Goal: Information Seeking & Learning: Check status

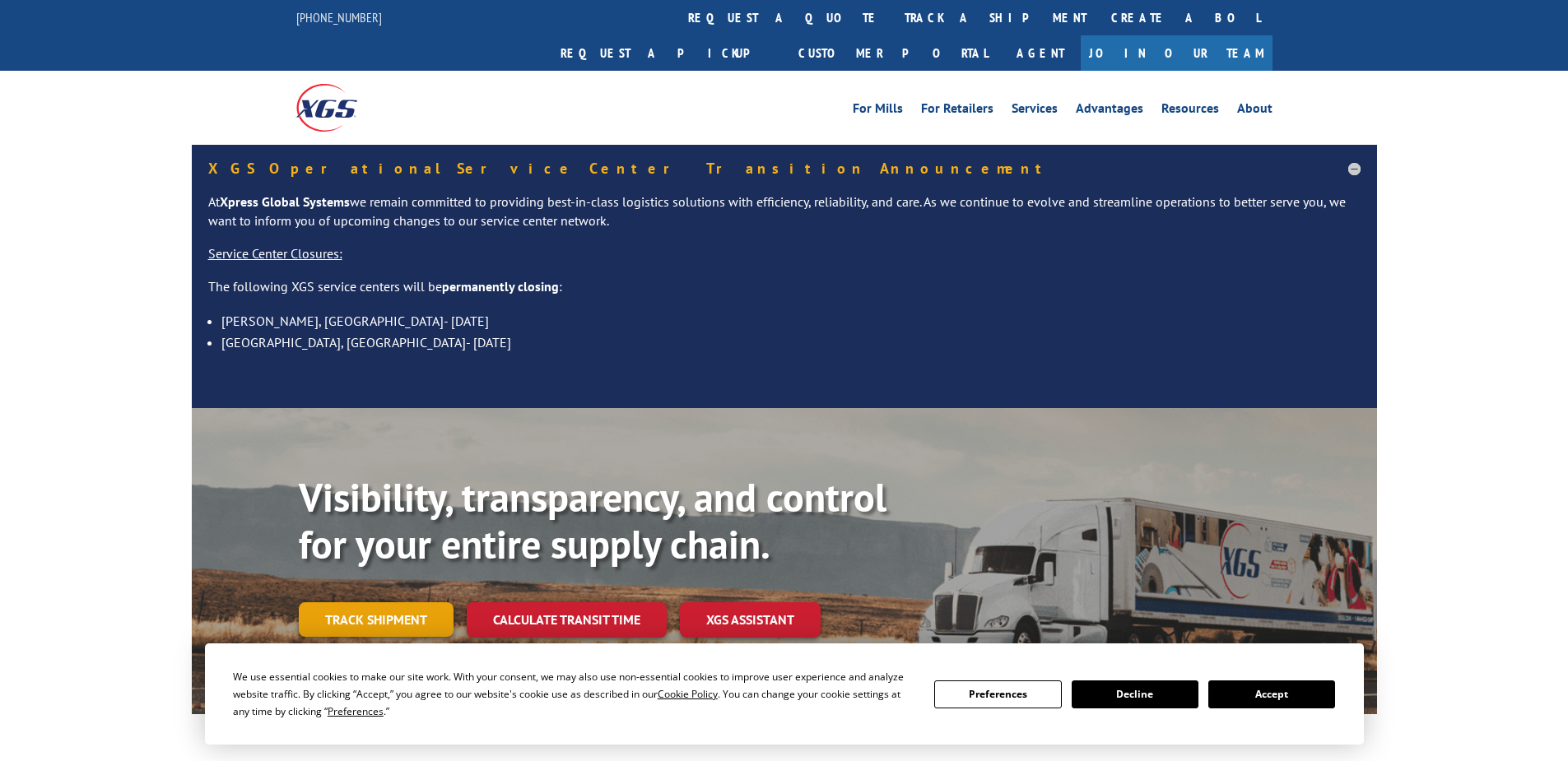
click at [398, 603] on link "Track shipment" at bounding box center [375, 620] width 155 height 35
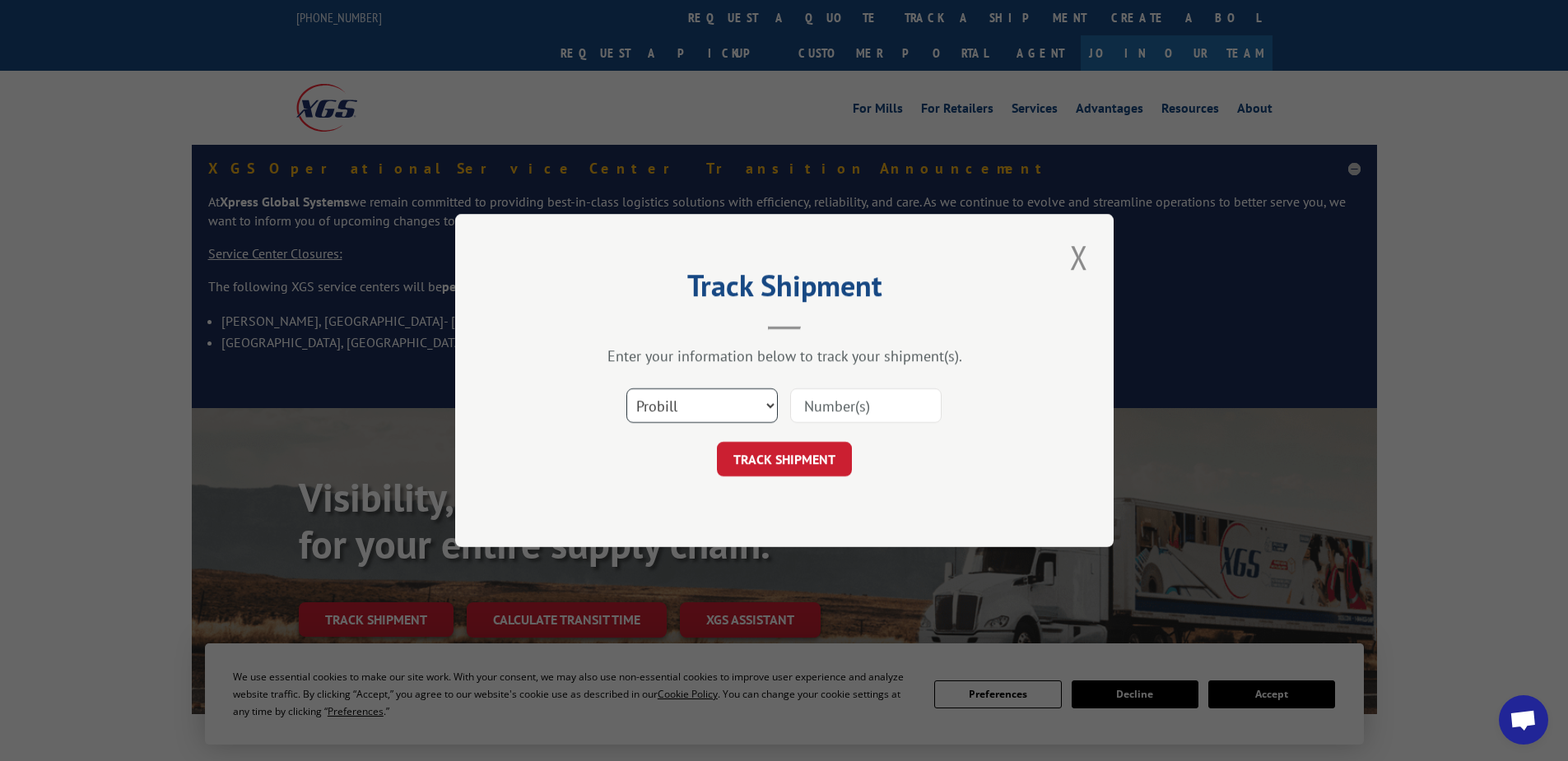
click at [664, 403] on select "Select category... Probill BOL PO" at bounding box center [701, 406] width 151 height 35
select select "po"
click at [626, 388] on select "Select category... Probill BOL PO" at bounding box center [701, 406] width 151 height 35
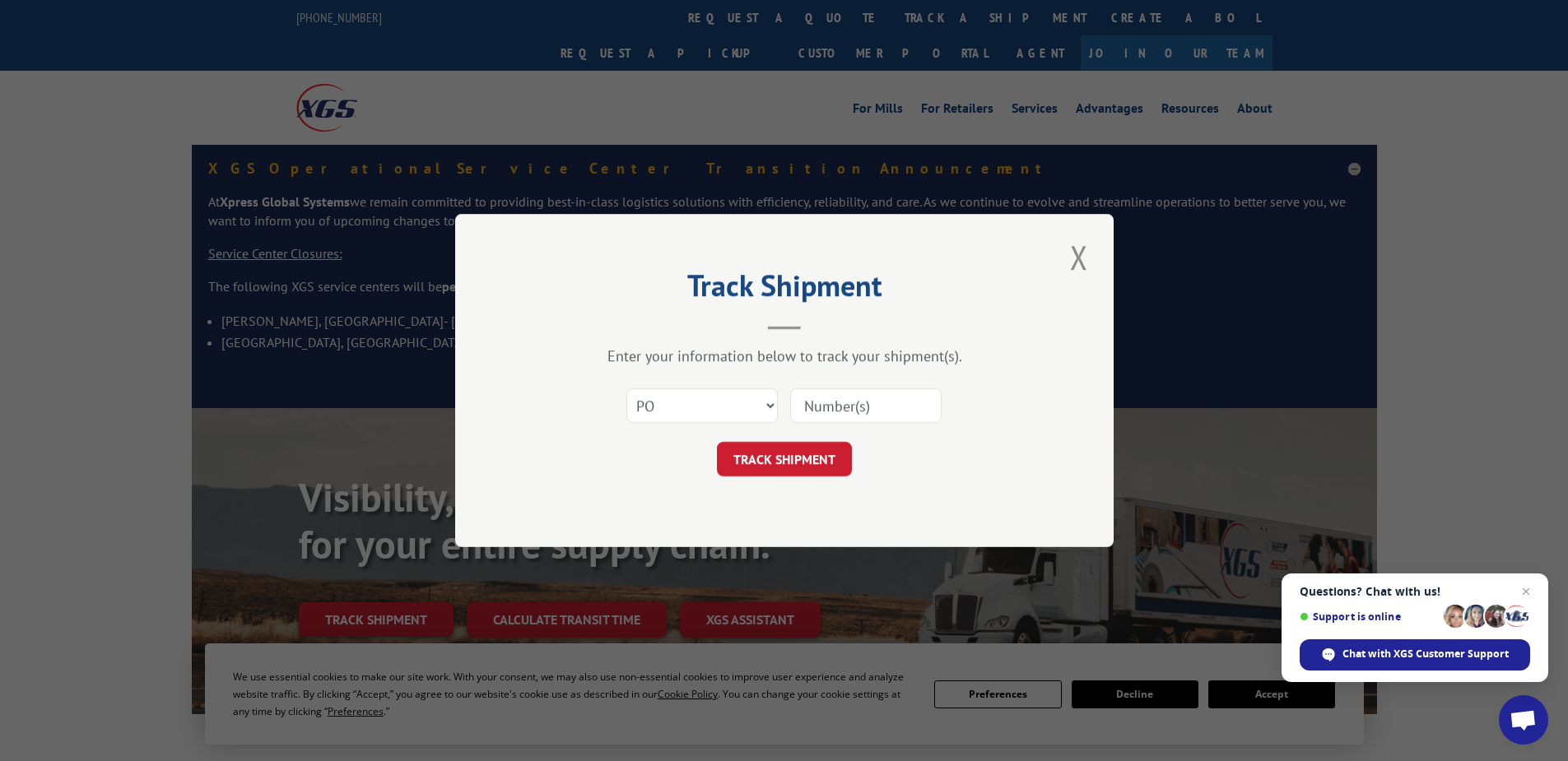
click at [812, 395] on input at bounding box center [865, 406] width 151 height 35
paste input "16538823"
type input "16538823"
click at [788, 467] on button "TRACK SHIPMENT" at bounding box center [784, 459] width 135 height 35
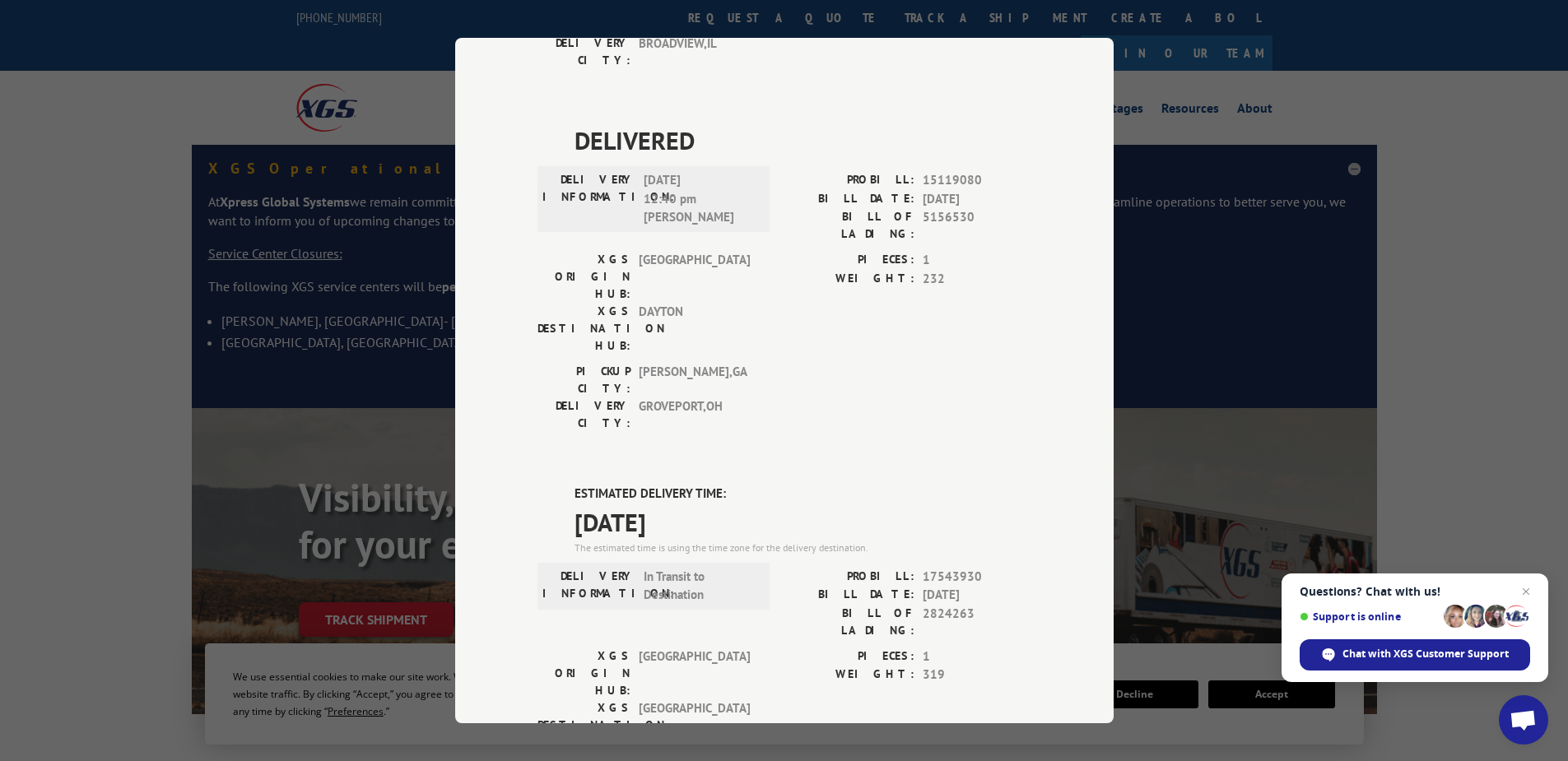
scroll to position [494, 0]
